Goal: Task Accomplishment & Management: Manage account settings

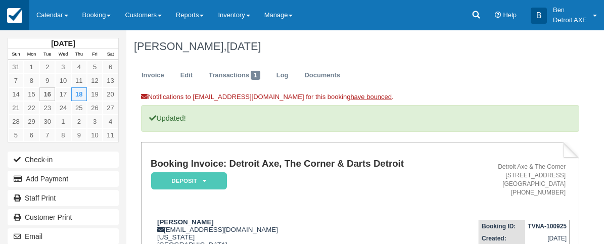
click at [11, 17] on img at bounding box center [14, 15] width 15 height 15
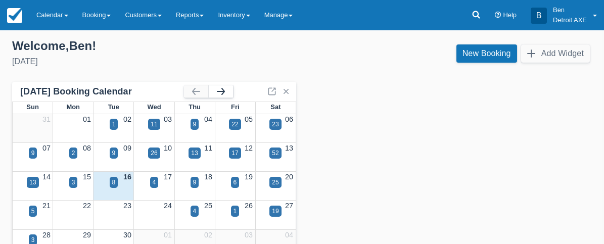
click at [229, 94] on button "button" at bounding box center [221, 91] width 24 height 12
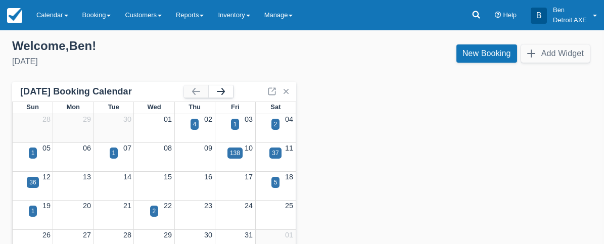
click at [229, 94] on button "button" at bounding box center [221, 91] width 24 height 12
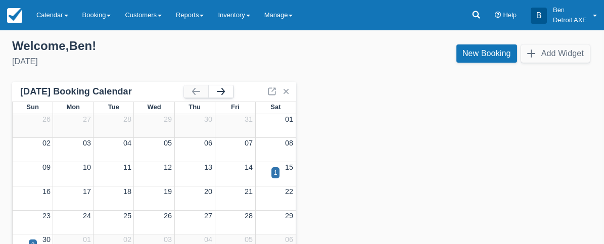
click at [227, 93] on button "button" at bounding box center [221, 91] width 24 height 12
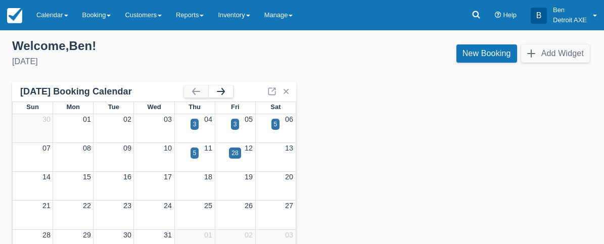
click at [227, 93] on button "button" at bounding box center [221, 91] width 24 height 12
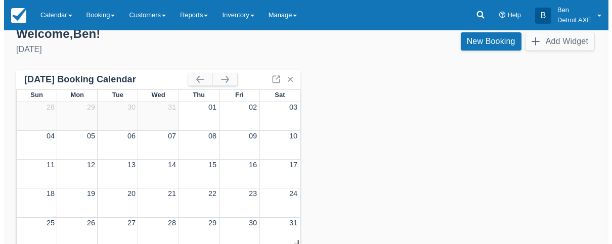
scroll to position [14, 0]
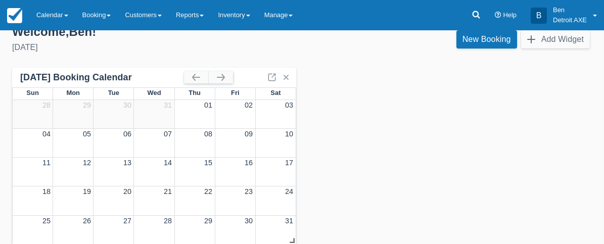
click at [208, 160] on link "15" at bounding box center [208, 163] width 8 height 8
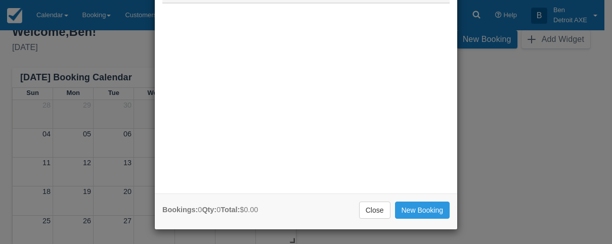
scroll to position [76, 0]
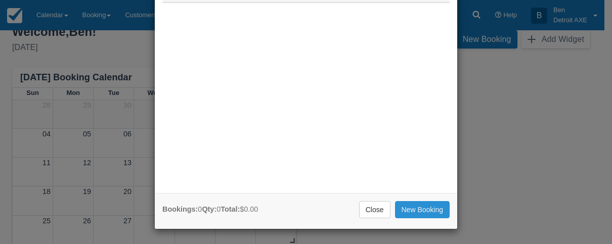
click at [402, 209] on link "New Booking" at bounding box center [422, 209] width 55 height 17
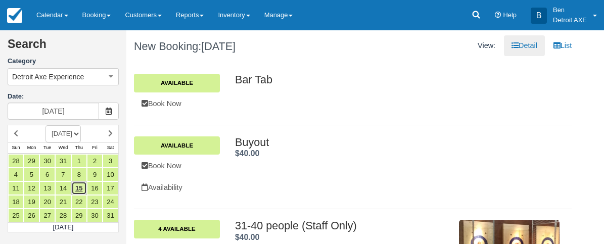
click at [78, 188] on link "15" at bounding box center [79, 188] width 16 height 14
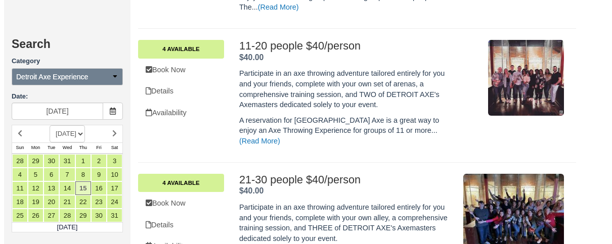
scroll to position [555, 0]
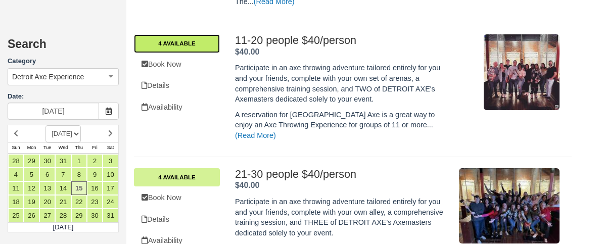
click at [178, 34] on link "4 Available" at bounding box center [177, 43] width 86 height 18
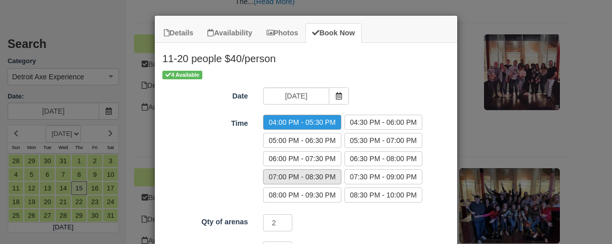
click at [328, 179] on label "07:00 PM - 08:30 PM" at bounding box center [302, 176] width 78 height 15
radio input "true"
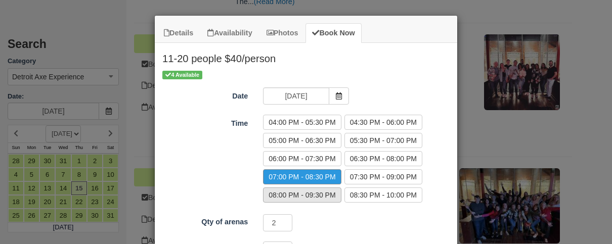
scroll to position [86, 0]
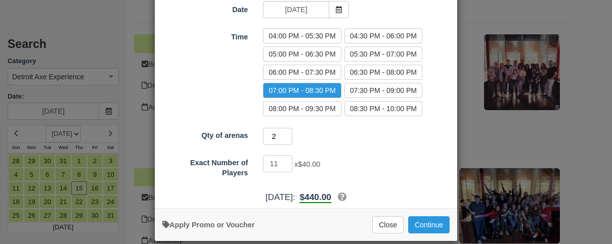
drag, startPoint x: 272, startPoint y: 137, endPoint x: 258, endPoint y: 138, distance: 14.2
click at [258, 138] on div "2 Minimum of 2Maximum of 2" at bounding box center [343, 138] width 176 height 20
drag, startPoint x: 276, startPoint y: 160, endPoint x: 261, endPoint y: 158, distance: 14.3
click at [263, 158] on input "11" at bounding box center [277, 163] width 29 height 17
type input "15"
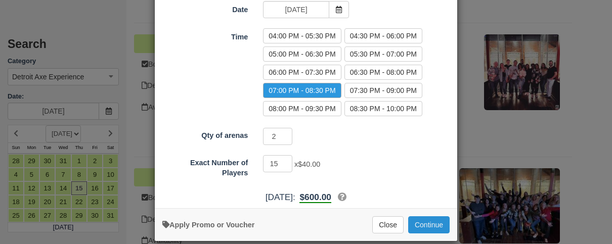
click at [434, 223] on button "Continue" at bounding box center [428, 224] width 41 height 17
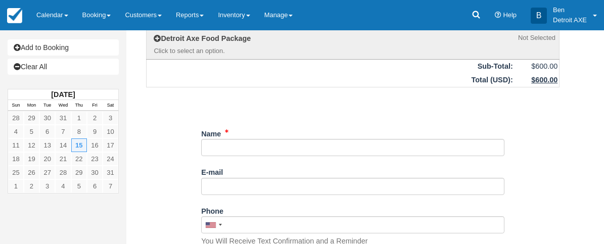
scroll to position [87, 0]
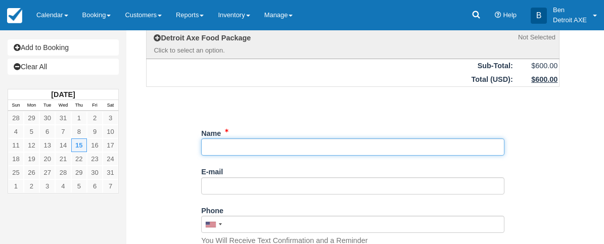
click at [287, 147] on input "Name" at bounding box center [352, 147] width 303 height 17
type input "[PERSON_NAME]"
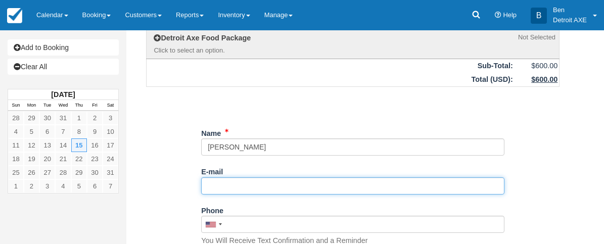
paste input "robert@thelittagency.com"
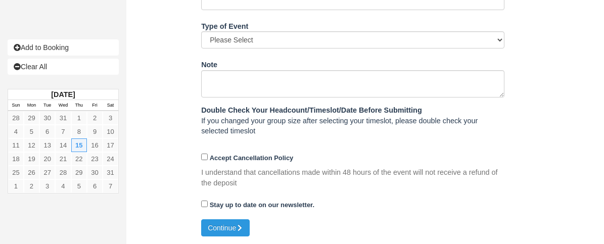
scroll to position [518, 0]
type input "[PERSON_NAME][EMAIL_ADDRESS][DOMAIN_NAME]"
click at [230, 227] on button "Continue" at bounding box center [225, 227] width 49 height 17
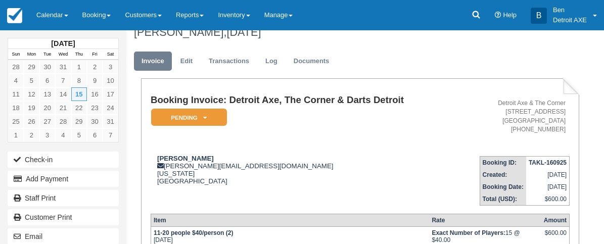
scroll to position [21, 0]
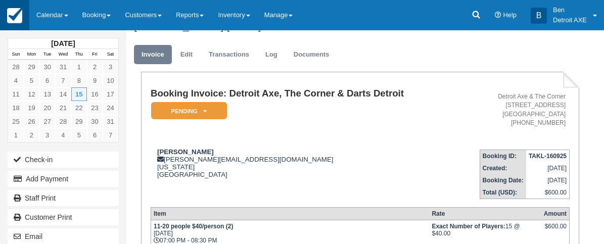
click at [22, 13] on img at bounding box center [14, 15] width 15 height 15
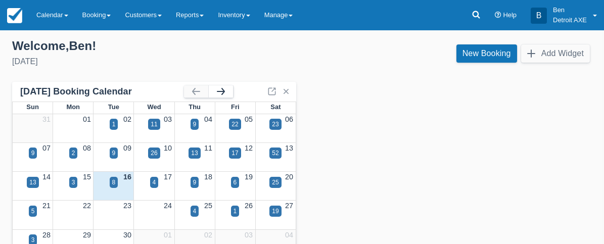
click at [220, 88] on button "button" at bounding box center [221, 91] width 24 height 12
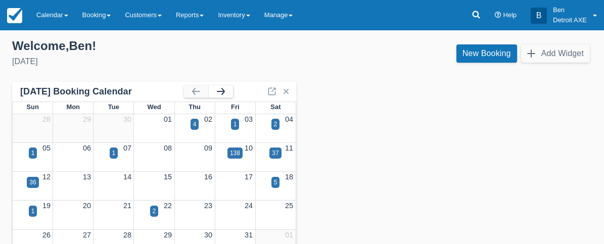
click at [220, 88] on button "button" at bounding box center [221, 91] width 24 height 12
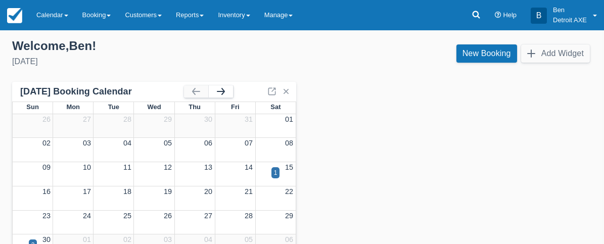
click at [220, 90] on button "button" at bounding box center [221, 91] width 24 height 12
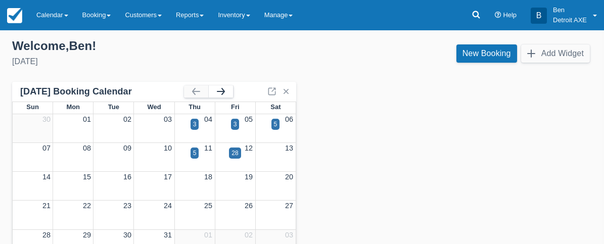
click at [220, 95] on button "button" at bounding box center [221, 91] width 24 height 12
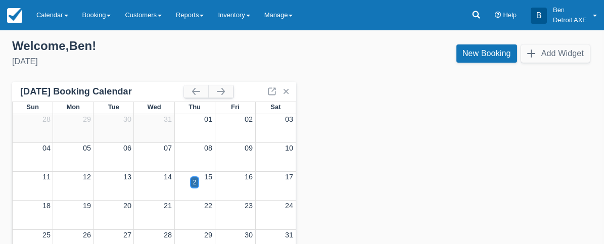
click at [192, 180] on div "2" at bounding box center [195, 182] width 9 height 11
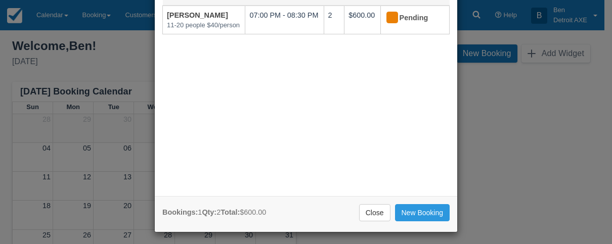
scroll to position [76, 0]
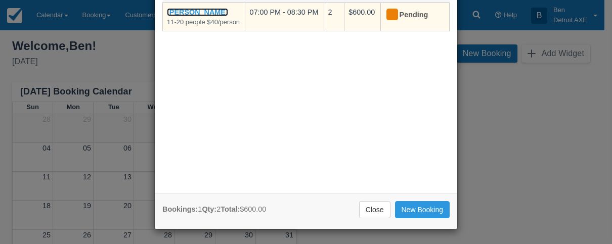
click at [177, 11] on link "Robert Little" at bounding box center [197, 12] width 61 height 8
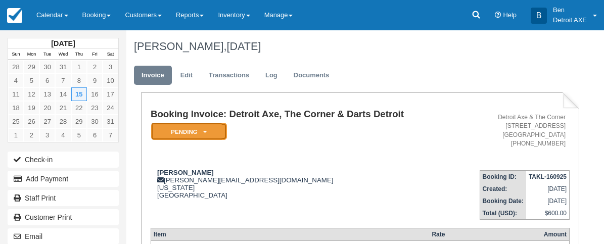
click at [201, 141] on em "Pending" at bounding box center [189, 132] width 76 height 18
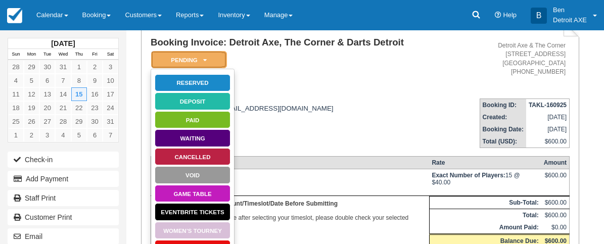
scroll to position [74, 0]
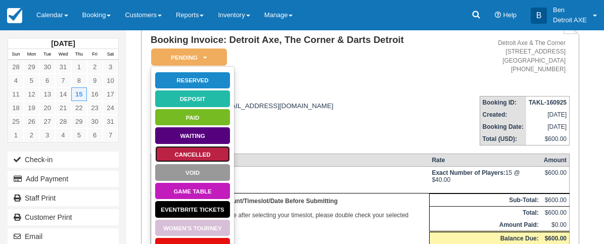
click at [206, 163] on link "Cancelled" at bounding box center [193, 155] width 76 height 18
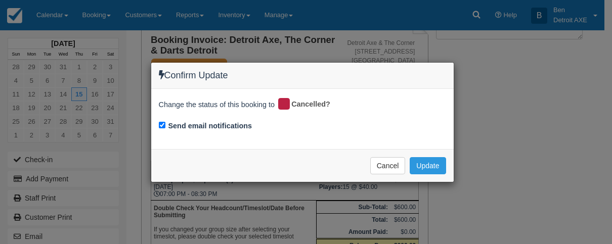
click at [166, 128] on div "Send email notifications" at bounding box center [302, 127] width 287 height 14
click at [163, 126] on input "Send email notifications" at bounding box center [162, 125] width 7 height 7
checkbox input "false"
click at [440, 165] on button "Update" at bounding box center [427, 165] width 36 height 17
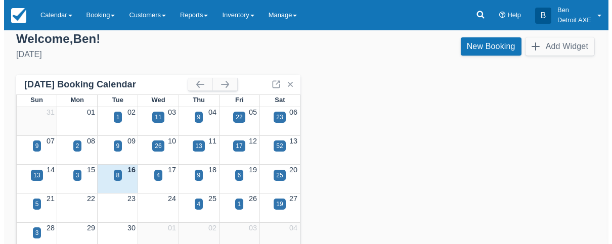
scroll to position [17, 0]
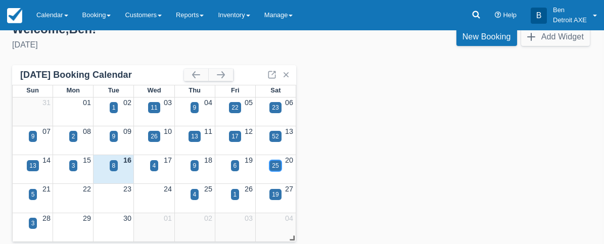
click at [276, 166] on div "25" at bounding box center [275, 165] width 7 height 9
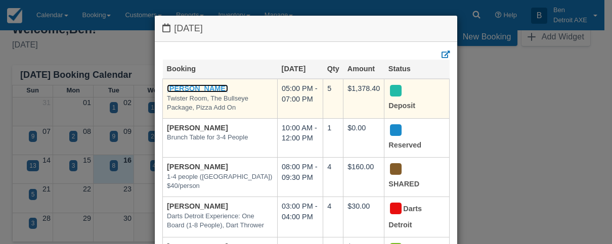
click at [199, 87] on link "[PERSON_NAME]" at bounding box center [197, 88] width 61 height 8
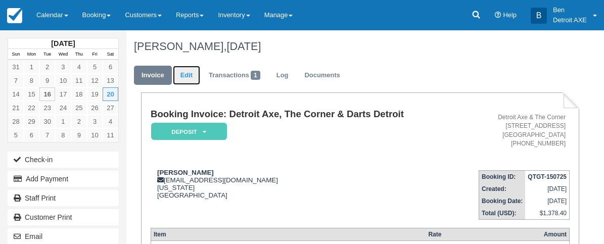
click at [188, 79] on link "Edit" at bounding box center [186, 76] width 27 height 20
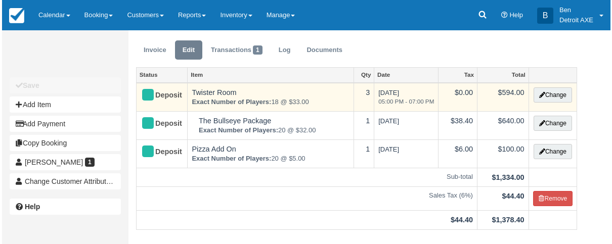
scroll to position [26, 0]
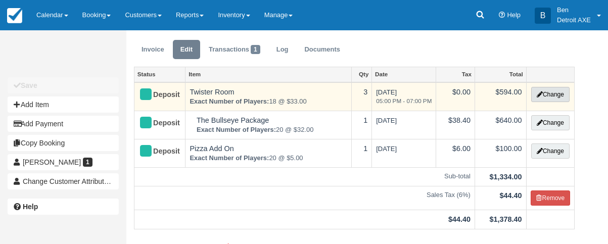
click at [562, 92] on button "Change" at bounding box center [550, 94] width 38 height 15
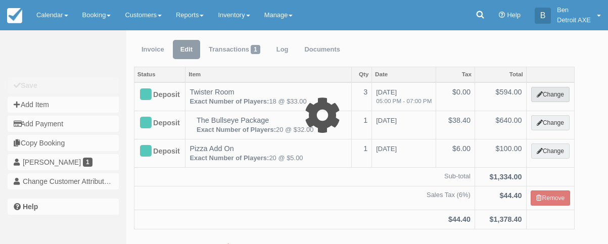
select select "6"
type input "594.00"
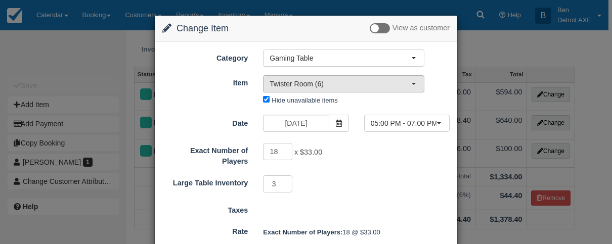
click at [361, 81] on span "Twister Room (6)" at bounding box center [340, 84] width 142 height 10
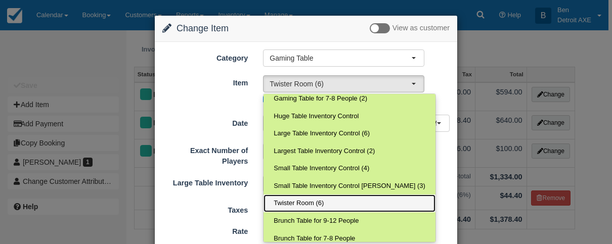
scroll to position [81, 0]
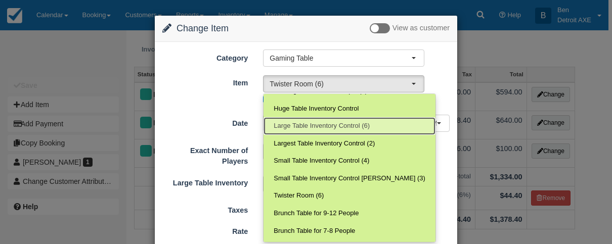
click at [360, 125] on span "Large Table Inventory Control (6)" at bounding box center [322, 126] width 96 height 10
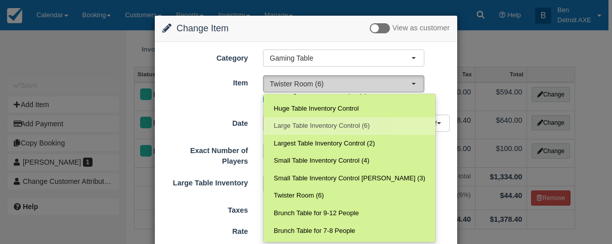
select select "97"
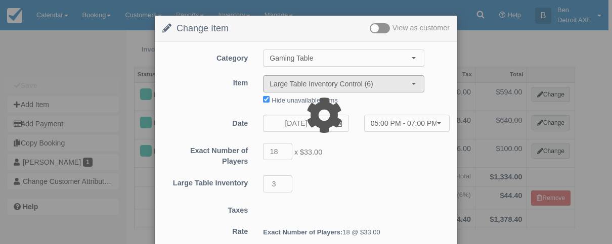
type input "0.00"
select select "10:00"
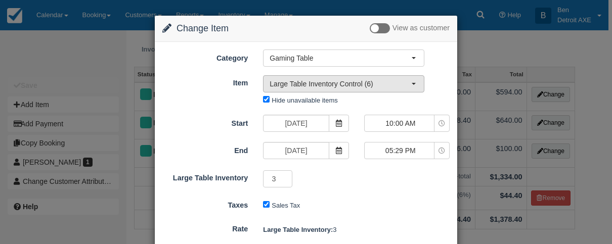
click at [379, 88] on button "Large Table Inventory Control (6)" at bounding box center [343, 83] width 161 height 17
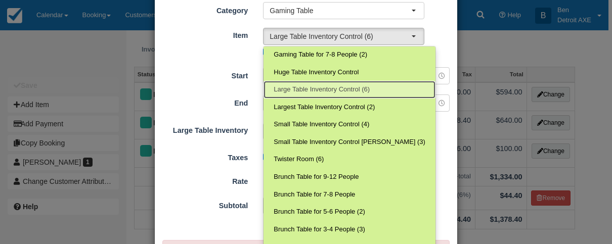
scroll to position [70, 0]
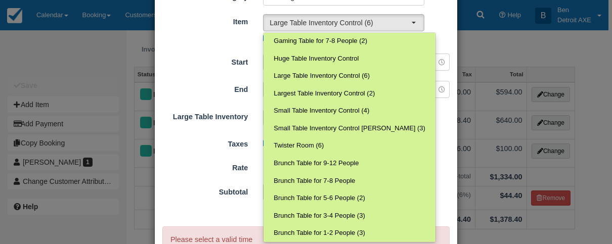
click at [440, 119] on div "Large Table Inventory 3" at bounding box center [306, 118] width 302 height 20
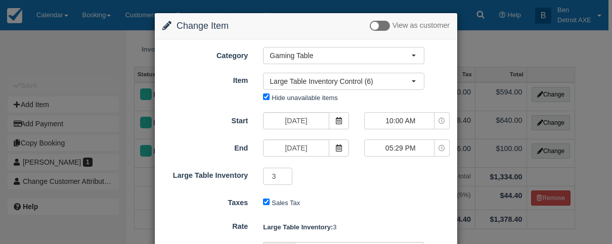
scroll to position [0, 0]
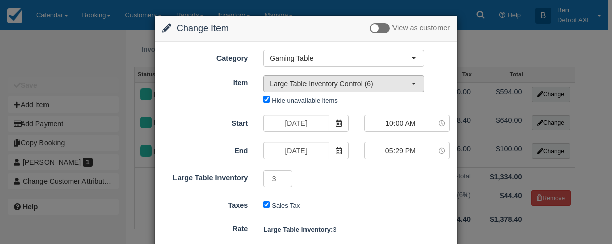
click at [414, 84] on button "Large Table Inventory Control (6)" at bounding box center [343, 83] width 161 height 17
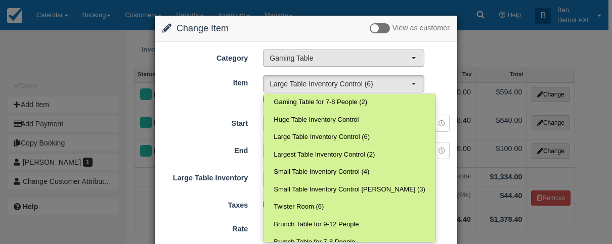
click at [405, 53] on span "Gaming Table" at bounding box center [340, 58] width 142 height 10
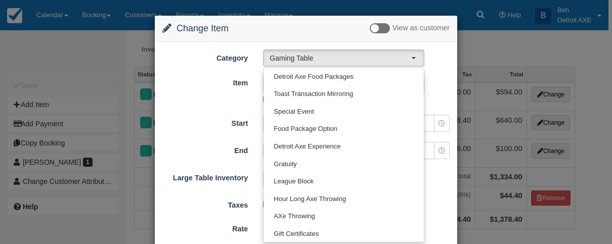
click at [433, 87] on div "Item Nothing selected Large Table Inventory Control (6) Dining Room Buyout Gami…" at bounding box center [306, 90] width 302 height 33
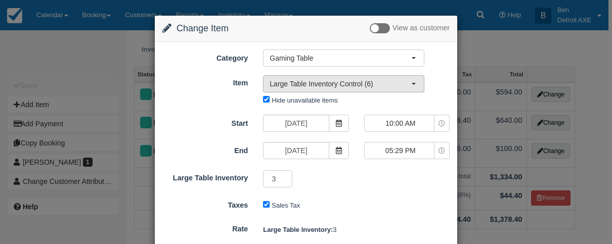
click at [301, 86] on span "Large Table Inventory Control (6)" at bounding box center [340, 84] width 142 height 10
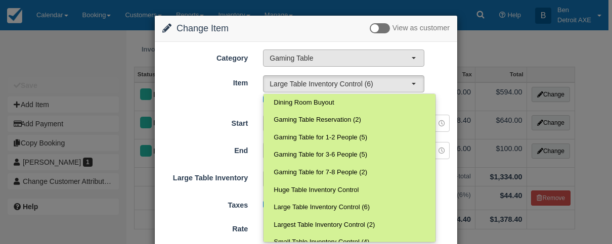
click at [335, 61] on span "Gaming Table" at bounding box center [340, 58] width 142 height 10
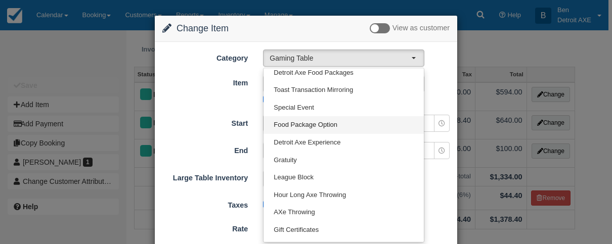
scroll to position [13, 0]
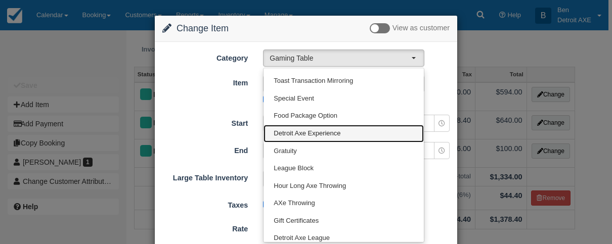
click at [340, 129] on link "Detroit Axe Experience" at bounding box center [343, 134] width 160 height 18
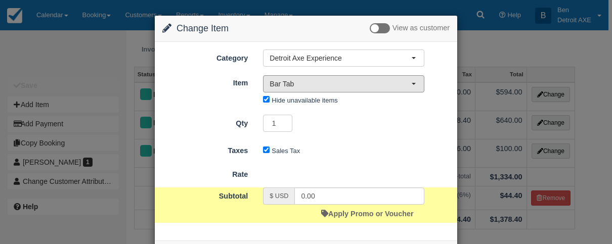
click at [368, 87] on span "Bar Tab" at bounding box center [340, 84] width 142 height 10
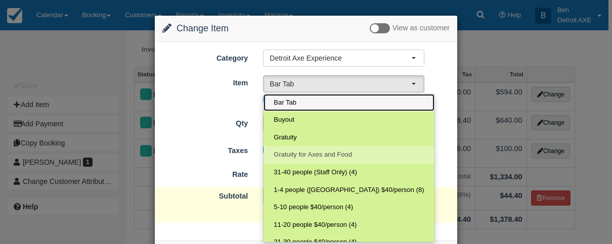
scroll to position [9, 0]
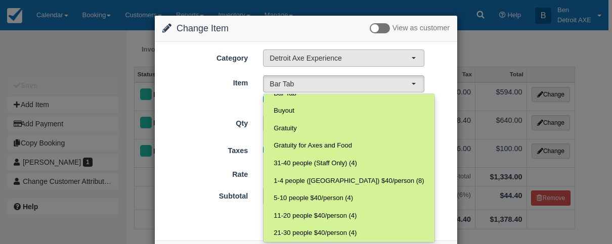
click at [352, 56] on span "Detroit Axe Experience" at bounding box center [340, 58] width 142 height 10
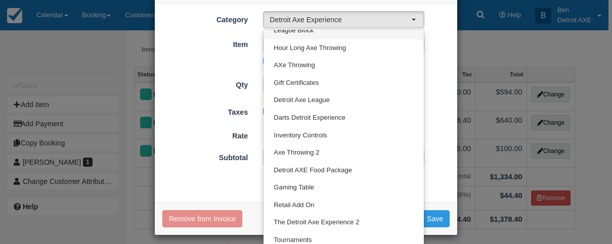
scroll to position [45, 0]
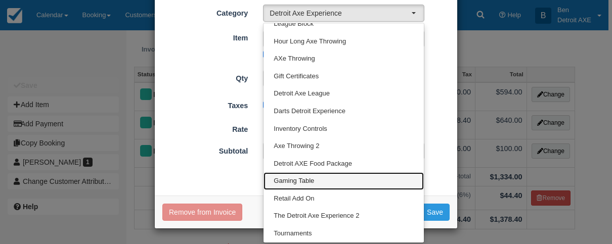
click at [320, 183] on link "Gaming Table" at bounding box center [343, 181] width 160 height 18
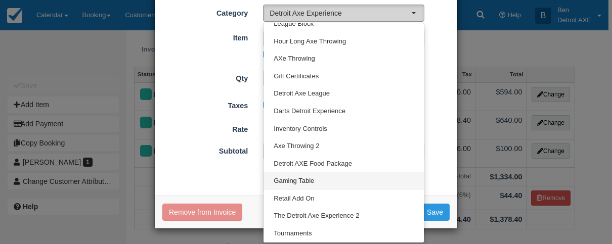
select select "6"
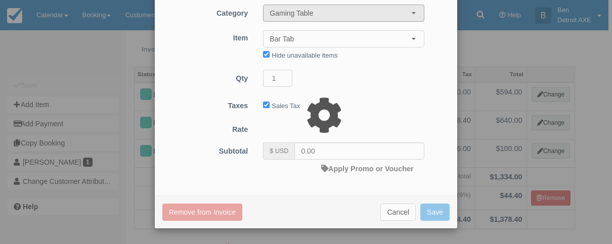
type input "20.00"
select select "10:00"
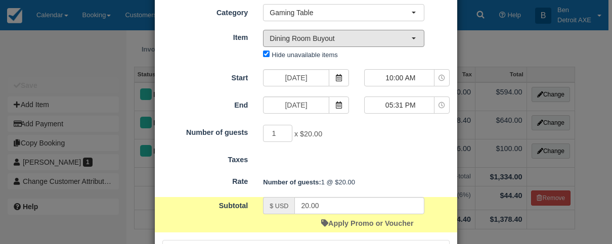
click at [325, 40] on span "Dining Room Buyout" at bounding box center [340, 38] width 142 height 10
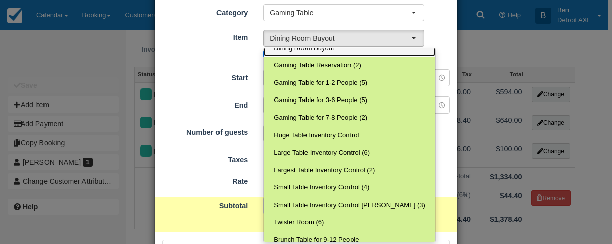
scroll to position [0, 0]
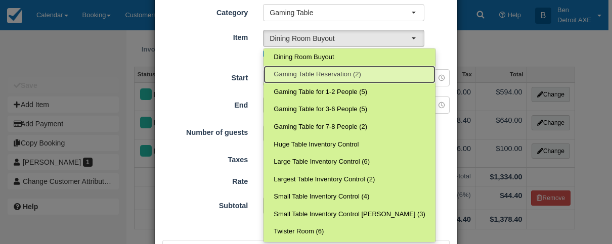
click at [333, 74] on span "Gaming Table Reservation (2)" at bounding box center [317, 75] width 87 height 10
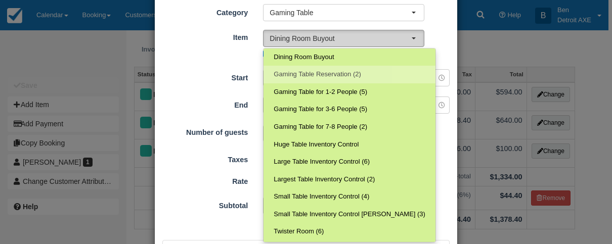
select select "25"
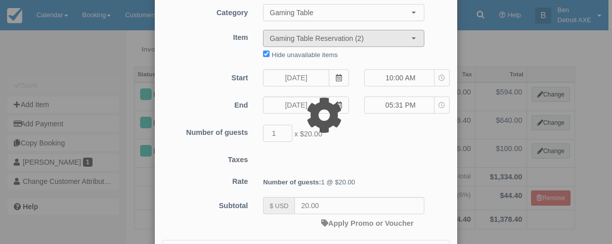
type input "0.00"
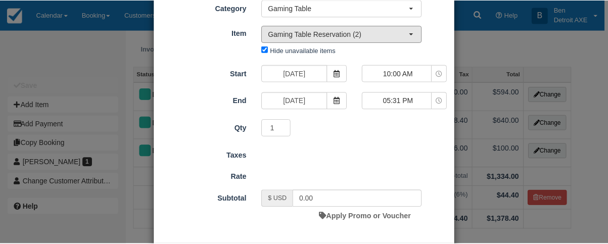
scroll to position [98, 0]
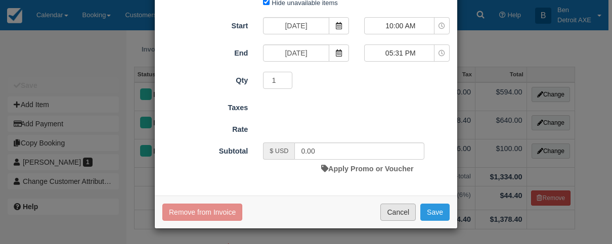
click at [404, 211] on button "Cancel" at bounding box center [397, 212] width 35 height 17
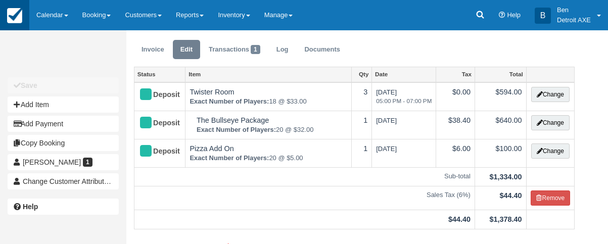
click at [19, 17] on img at bounding box center [14, 15] width 15 height 15
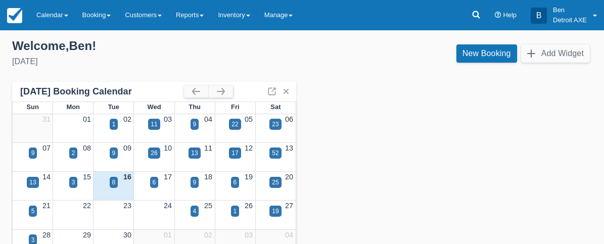
click at [218, 89] on button "button" at bounding box center [221, 91] width 24 height 12
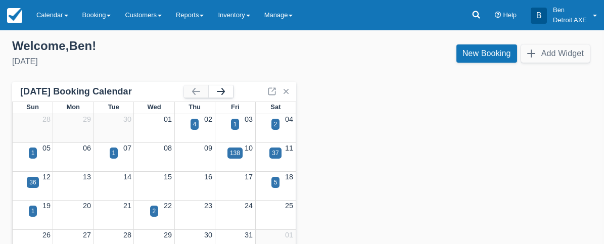
click at [218, 89] on button "button" at bounding box center [221, 91] width 24 height 12
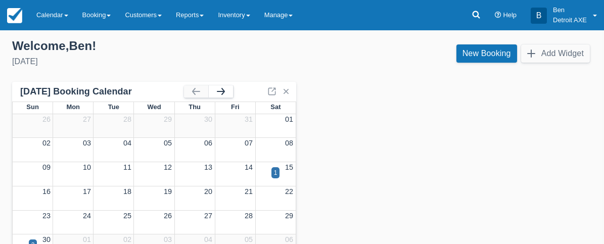
click at [218, 89] on button "button" at bounding box center [221, 91] width 24 height 12
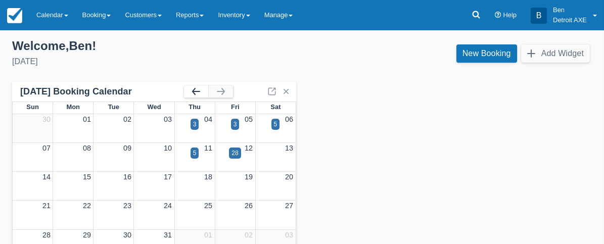
click at [194, 92] on button "button" at bounding box center [196, 91] width 24 height 12
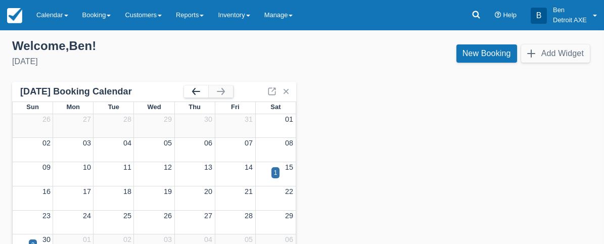
click at [194, 92] on button "button" at bounding box center [196, 91] width 24 height 12
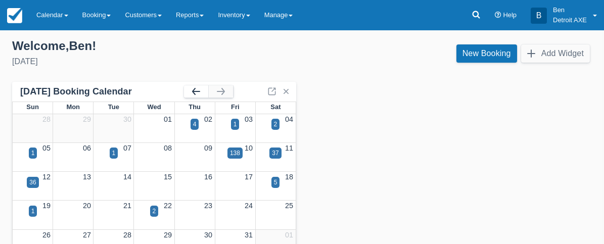
click at [198, 93] on button "button" at bounding box center [196, 91] width 24 height 12
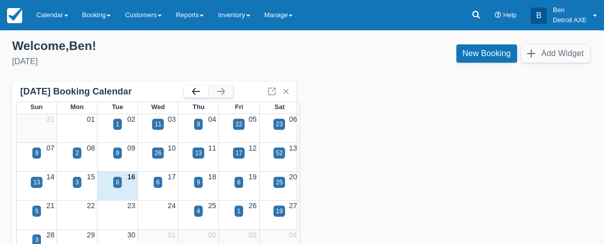
click at [199, 93] on button "button" at bounding box center [196, 91] width 24 height 12
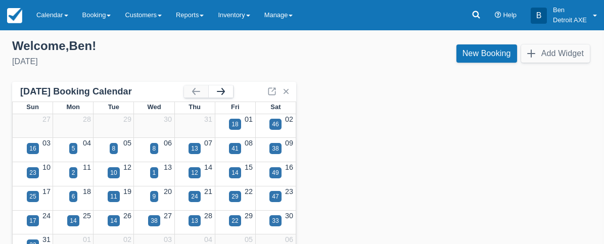
click at [226, 93] on button "button" at bounding box center [221, 91] width 24 height 12
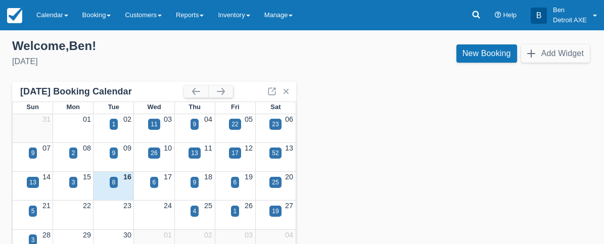
click at [161, 180] on div "17" at bounding box center [154, 177] width 40 height 11
click at [157, 179] on div "6" at bounding box center [154, 182] width 9 height 11
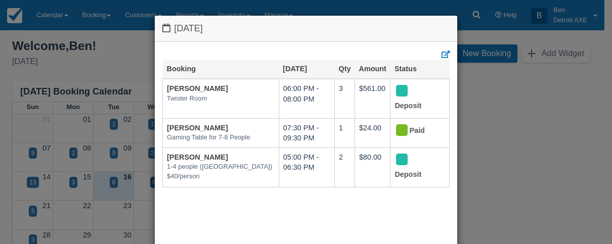
drag, startPoint x: 466, startPoint y: 105, endPoint x: 471, endPoint y: 101, distance: 6.6
click at [471, 102] on div "Wednesday September 17 2025 Booking Sep 17 Qty Amount Status Shawn Carter Twist…" at bounding box center [306, 122] width 612 height 244
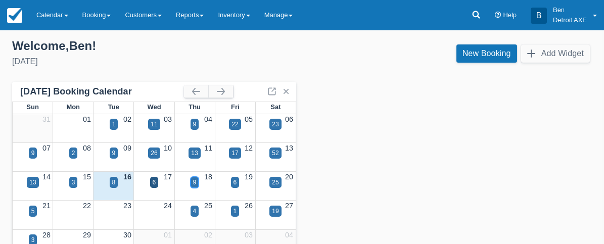
click at [196, 181] on div "9" at bounding box center [195, 182] width 4 height 9
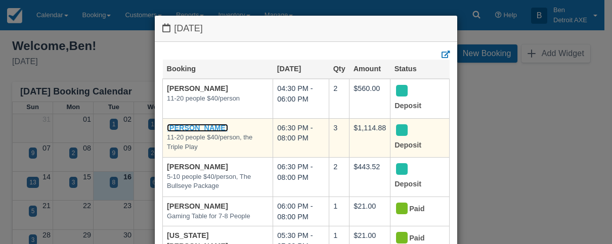
click at [190, 127] on link "[PERSON_NAME]" at bounding box center [197, 128] width 61 height 8
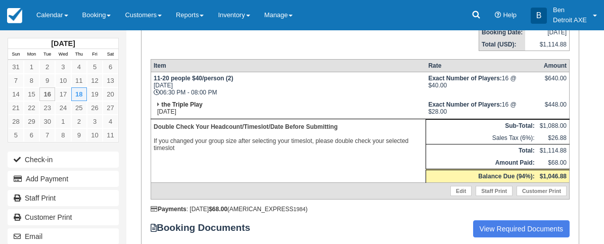
scroll to position [183, 0]
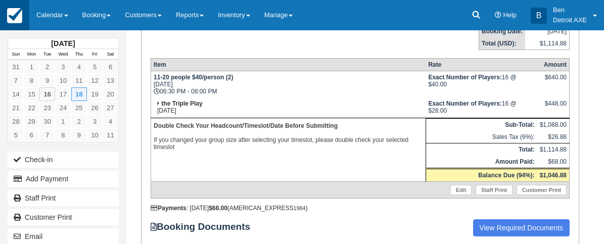
click at [16, 21] on img at bounding box center [14, 15] width 15 height 15
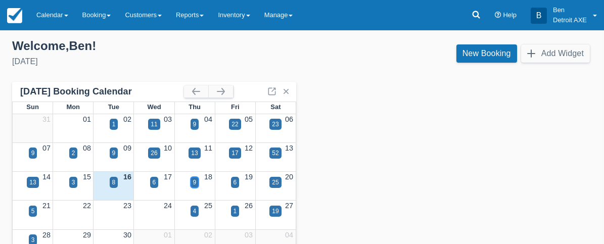
click at [196, 183] on div "9" at bounding box center [195, 182] width 4 height 9
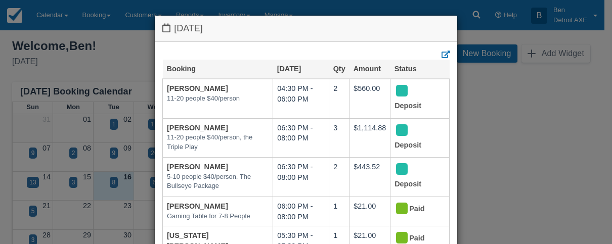
click at [147, 76] on div "[DATE] Booking [DATE] Qty Amount Status [PERSON_NAME] 11-20 people $40/person 0…" at bounding box center [306, 122] width 612 height 244
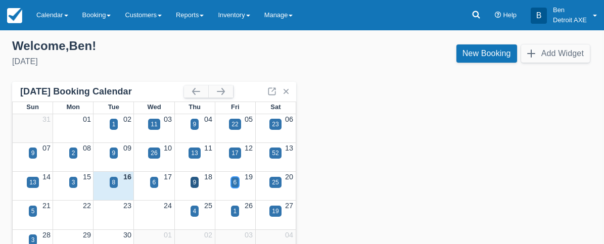
click at [236, 184] on div "6" at bounding box center [236, 182] width 4 height 9
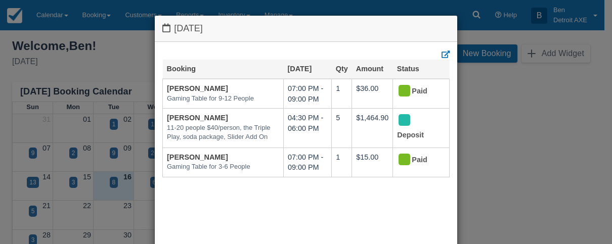
click at [503, 114] on div "[DATE] Booking [DATE] Qty Amount Status [PERSON_NAME] Gaming Table for 9-12 Peo…" at bounding box center [306, 122] width 612 height 244
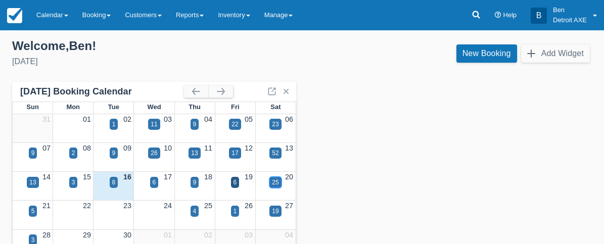
click at [274, 181] on div "25" at bounding box center [275, 182] width 7 height 9
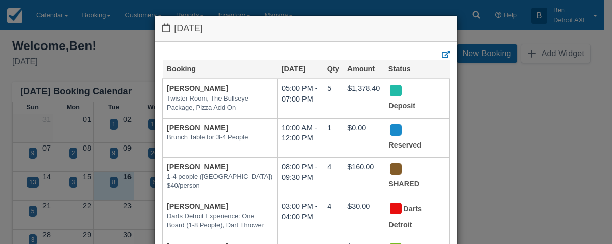
click at [520, 129] on div "[DATE] Booking [DATE] Qty Amount Status [PERSON_NAME] Twister Room, The Bullsey…" at bounding box center [306, 122] width 612 height 244
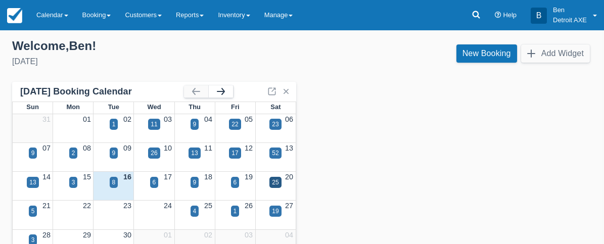
click at [229, 95] on button "button" at bounding box center [221, 91] width 24 height 12
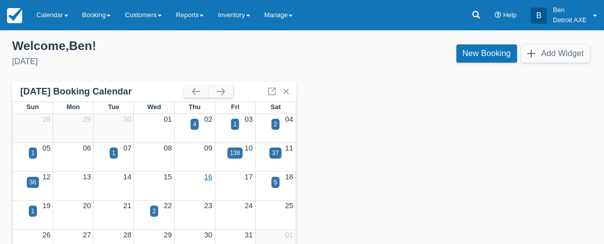
click at [211, 176] on link "16" at bounding box center [208, 177] width 8 height 8
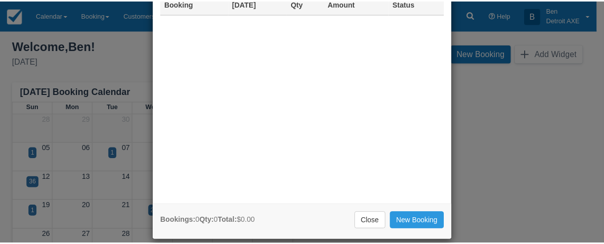
scroll to position [66, 0]
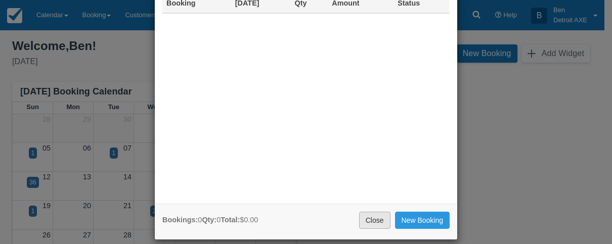
click at [376, 217] on link "Close" at bounding box center [374, 220] width 31 height 17
